Goal: Navigation & Orientation: Find specific page/section

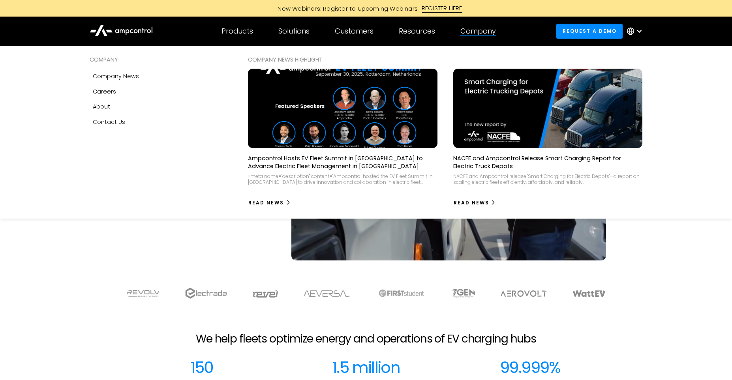
click at [466, 30] on div "Company" at bounding box center [478, 31] width 36 height 9
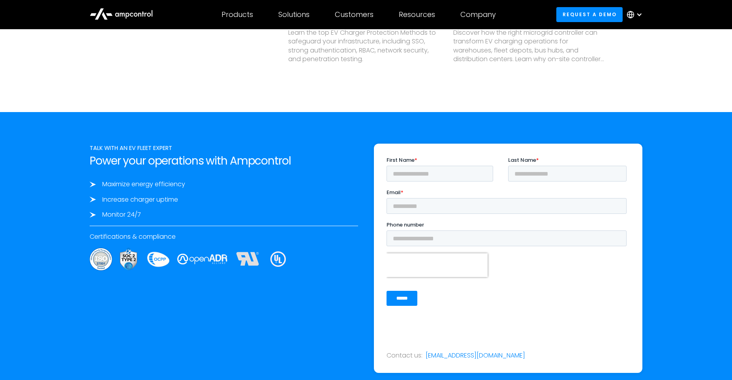
scroll to position [2916, 0]
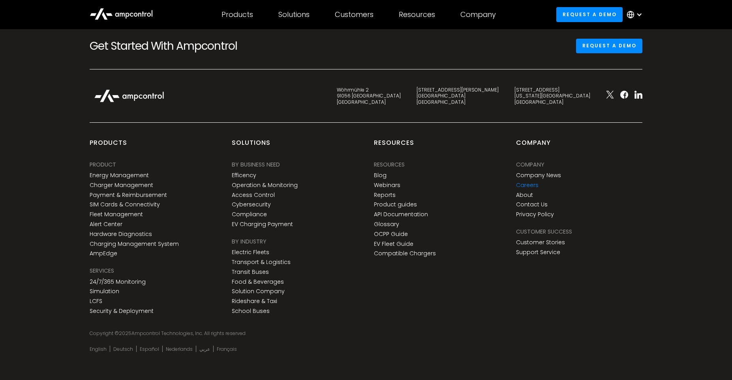
click at [529, 182] on link "Careers" at bounding box center [527, 185] width 22 height 7
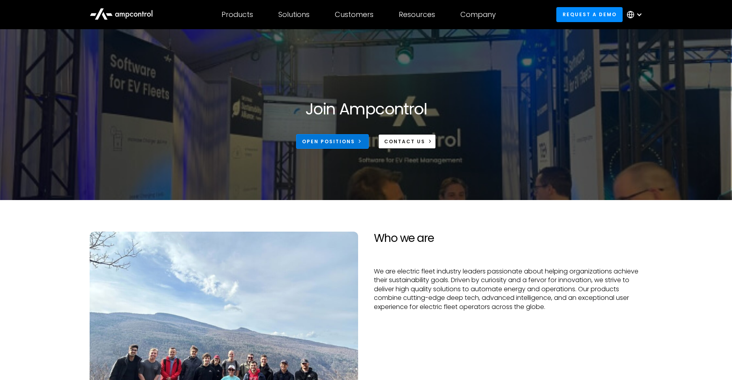
click at [342, 142] on div "Open Positions" at bounding box center [328, 141] width 53 height 7
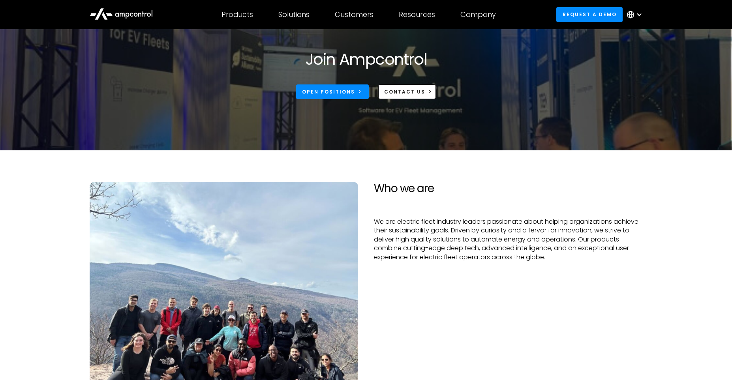
scroll to position [75, 0]
